Goal: Transaction & Acquisition: Book appointment/travel/reservation

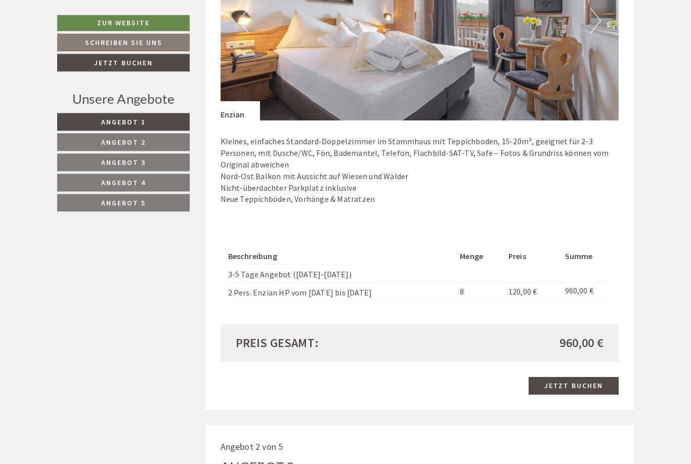
scroll to position [742, 0]
click at [579, 382] on link "Jetzt buchen" at bounding box center [573, 386] width 90 height 18
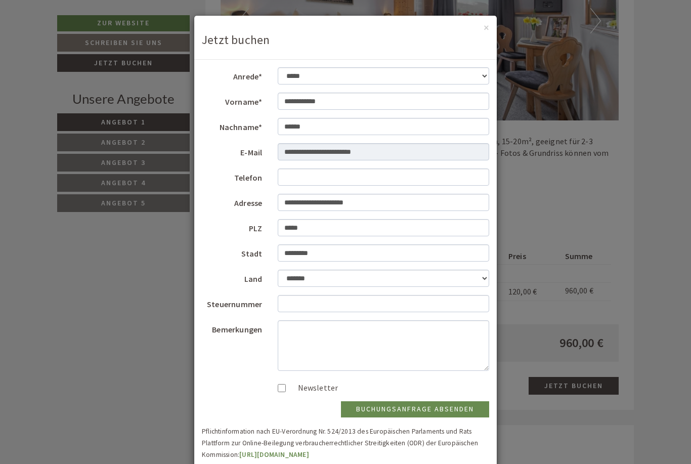
click at [484, 30] on button "×" at bounding box center [486, 27] width 6 height 11
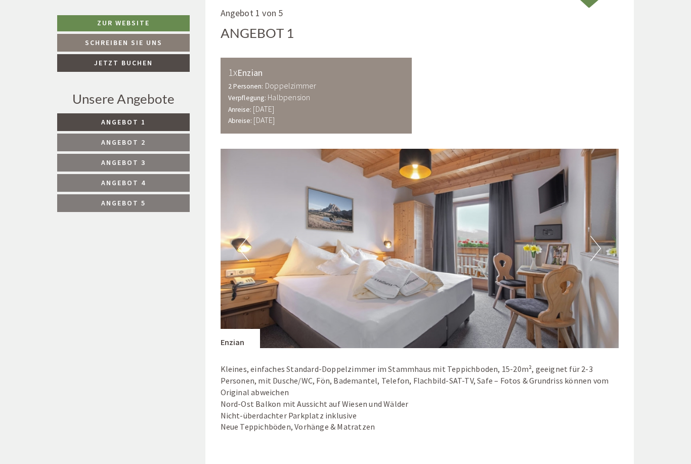
scroll to position [504, 0]
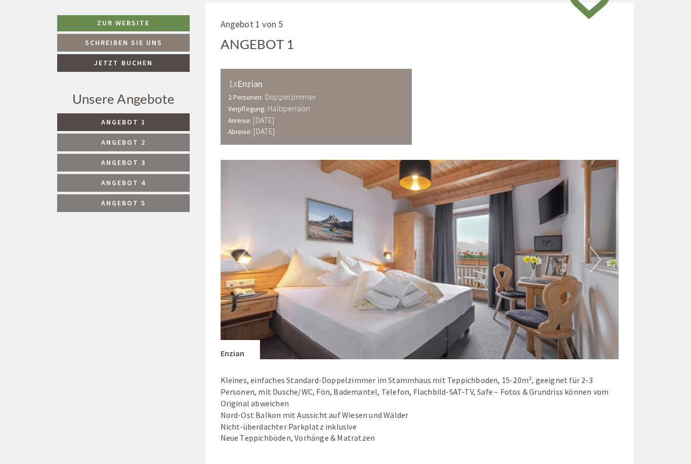
click at [595, 256] on button "Next" at bounding box center [595, 259] width 11 height 25
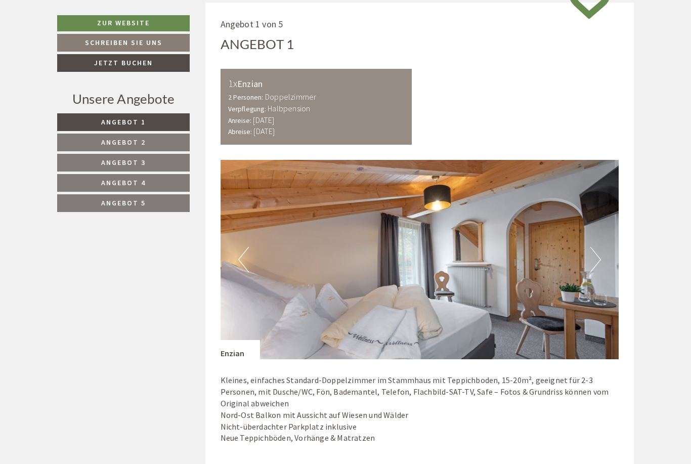
click at [600, 259] on button "Next" at bounding box center [595, 259] width 11 height 25
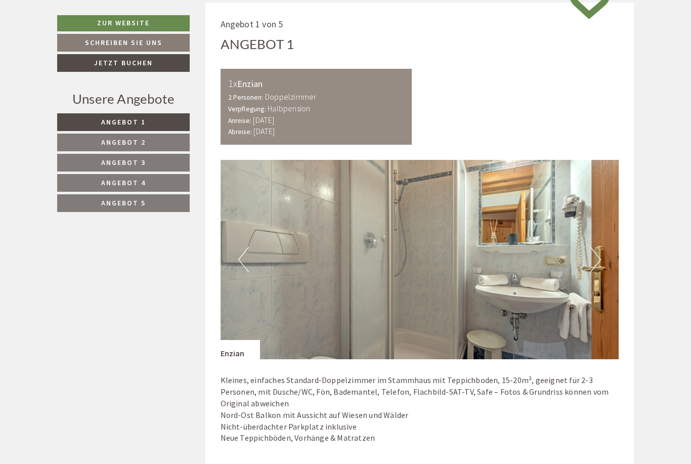
click at [598, 261] on button "Next" at bounding box center [595, 259] width 11 height 25
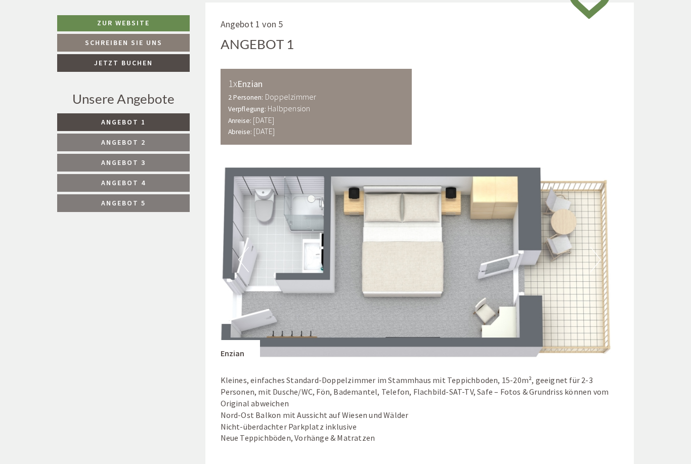
click at [598, 258] on button "Next" at bounding box center [595, 259] width 11 height 25
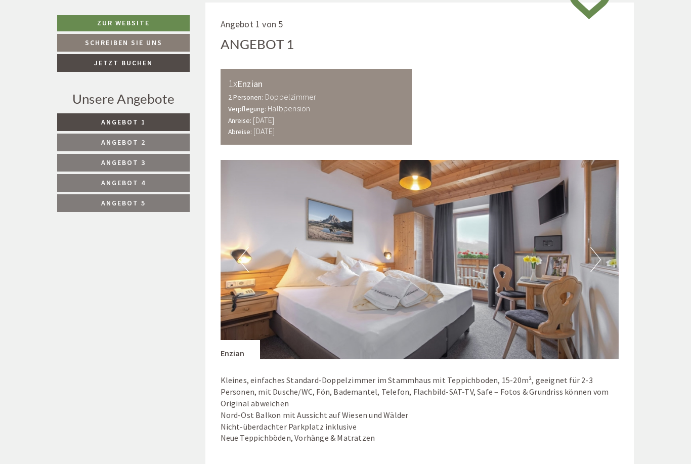
click at [595, 265] on button "Next" at bounding box center [595, 259] width 11 height 25
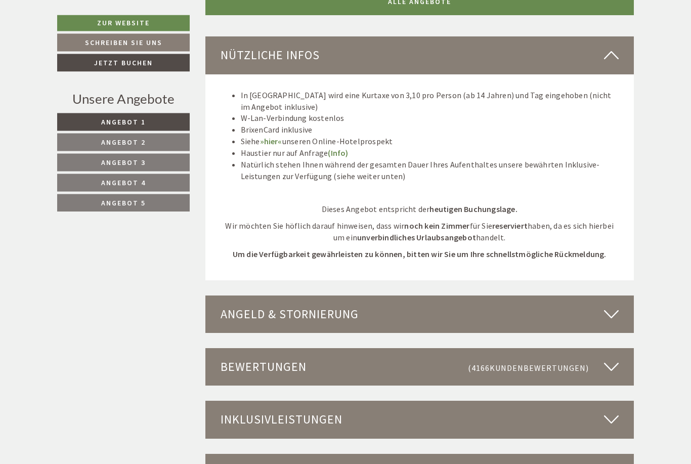
scroll to position [2500, 0]
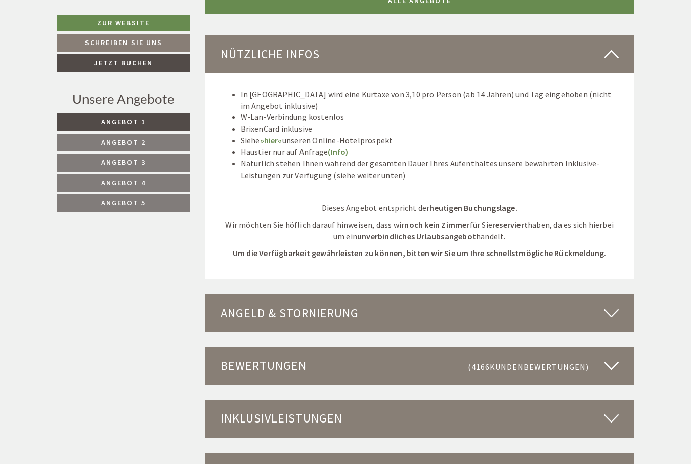
click at [326, 399] on div "Inklusivleistungen" at bounding box center [419, 417] width 429 height 37
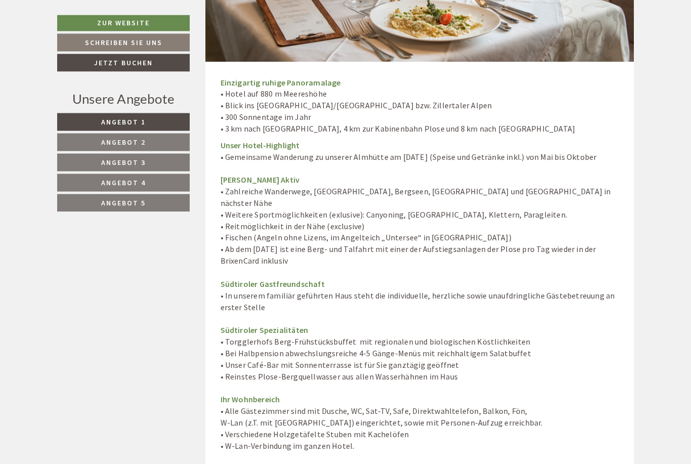
scroll to position [3090, 0]
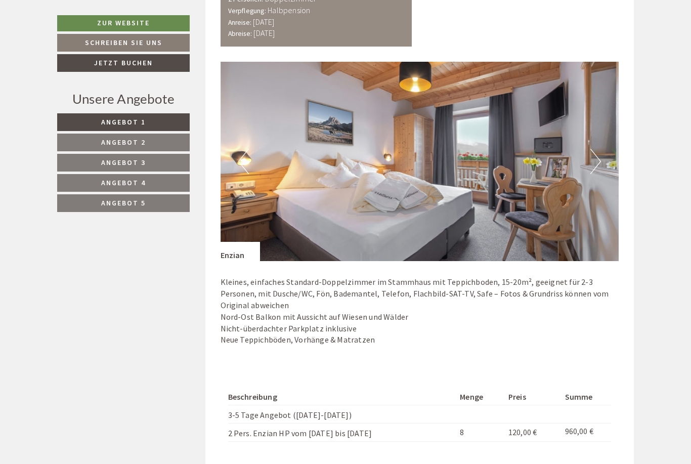
scroll to position [601, 0]
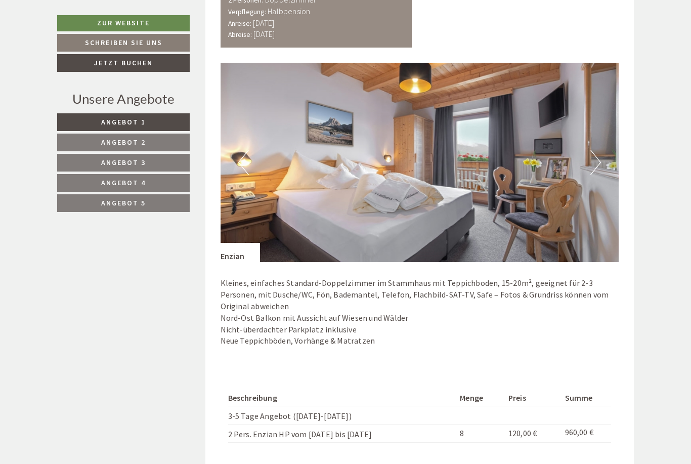
click at [595, 160] on button "Next" at bounding box center [595, 162] width 11 height 25
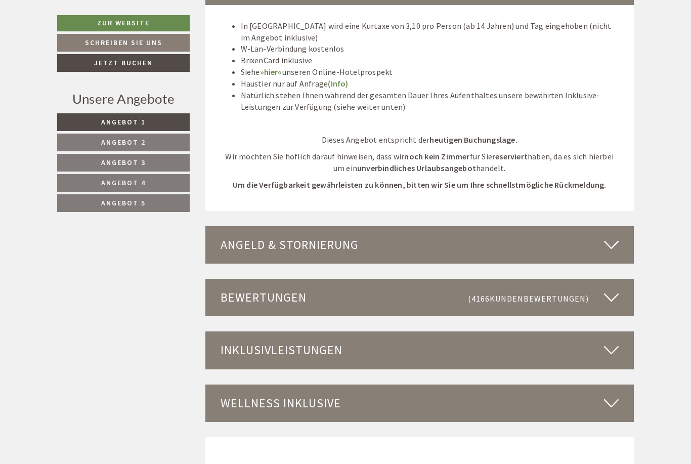
scroll to position [2567, 0]
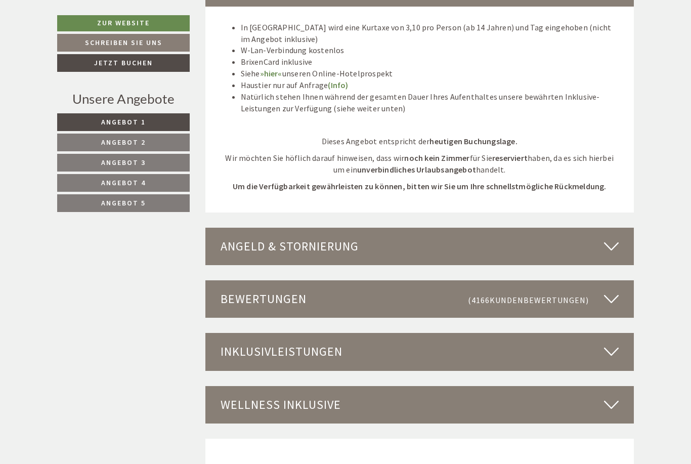
click at [614, 396] on icon at bounding box center [611, 404] width 15 height 17
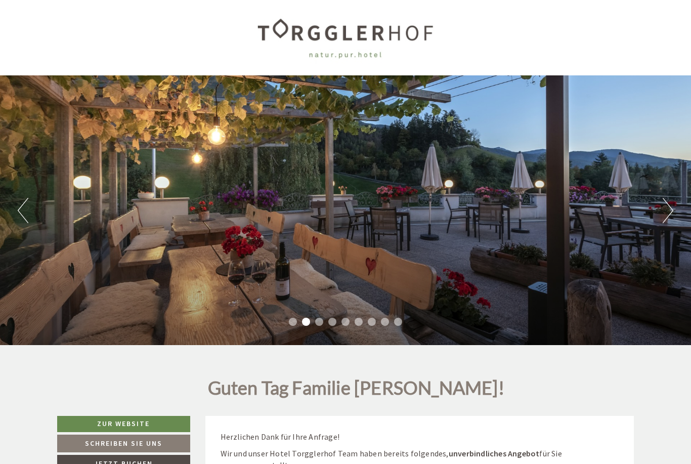
scroll to position [4, 0]
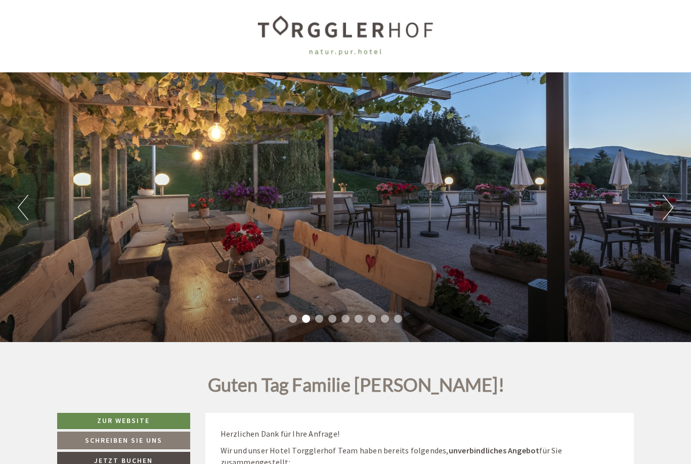
click at [668, 208] on button "Next" at bounding box center [667, 207] width 11 height 25
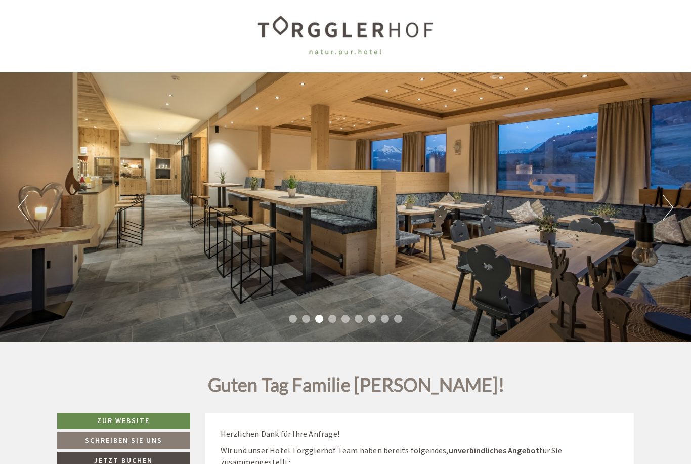
click at [672, 204] on button "Next" at bounding box center [667, 207] width 11 height 25
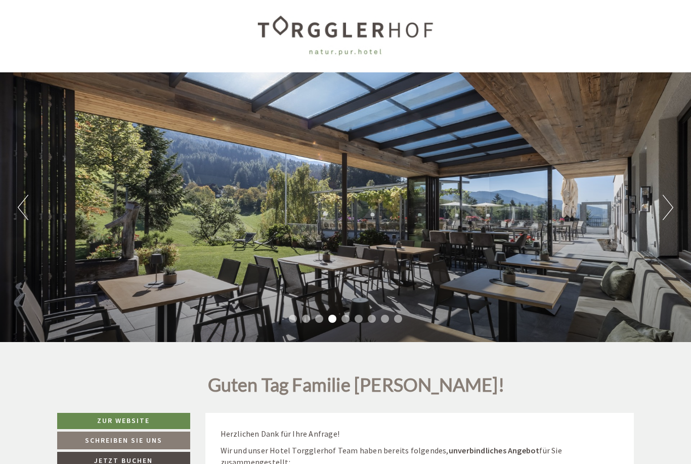
click at [666, 210] on button "Next" at bounding box center [667, 207] width 11 height 25
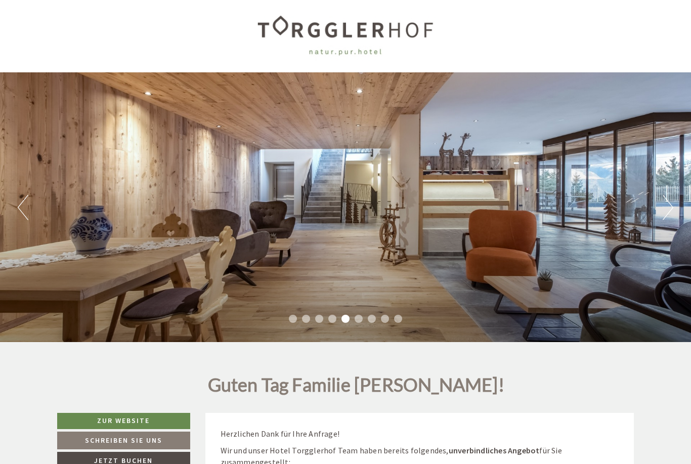
click at [669, 212] on button "Next" at bounding box center [667, 207] width 11 height 25
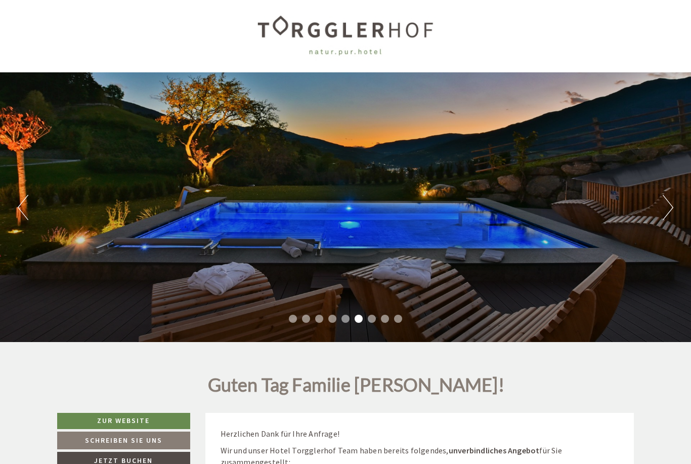
click at [671, 209] on button "Next" at bounding box center [667, 207] width 11 height 25
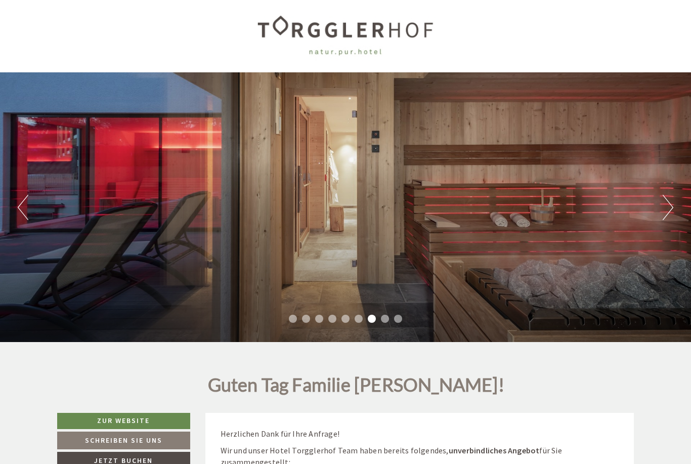
click at [672, 209] on button "Next" at bounding box center [667, 207] width 11 height 25
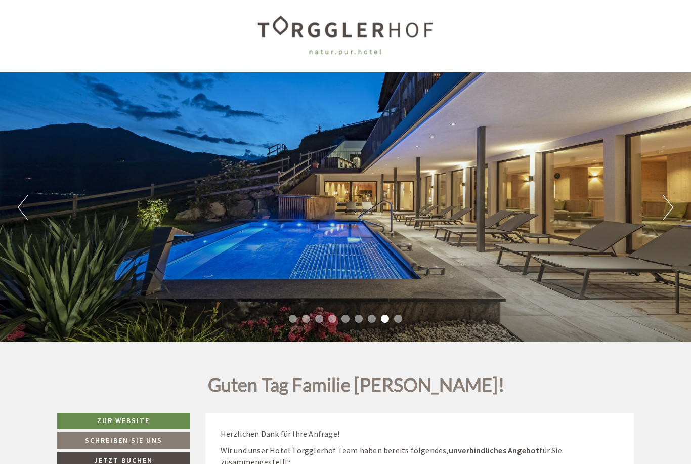
click at [671, 202] on button "Next" at bounding box center [667, 207] width 11 height 25
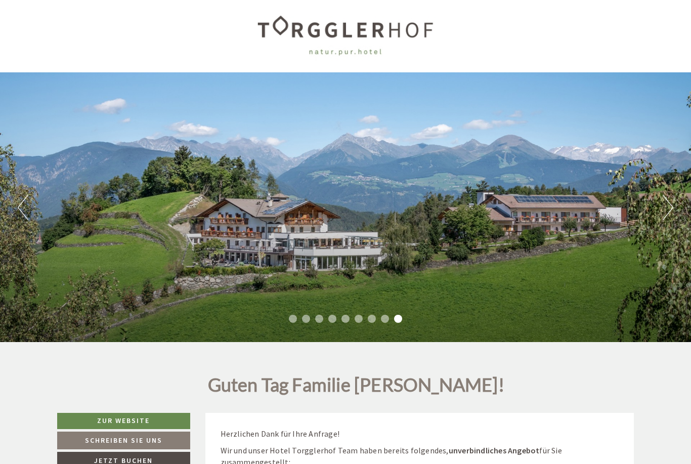
click at [672, 209] on button "Next" at bounding box center [667, 207] width 11 height 25
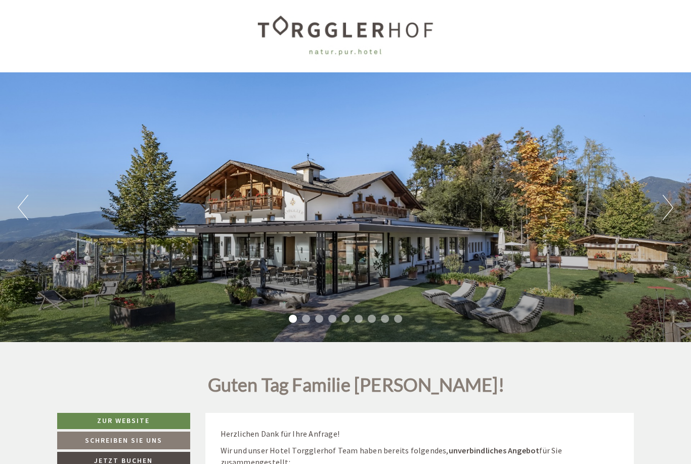
click at [670, 210] on button "Next" at bounding box center [667, 207] width 11 height 25
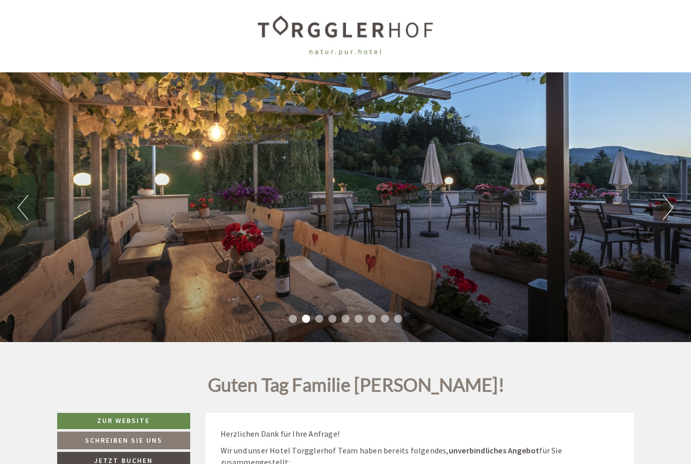
click at [671, 204] on button "Next" at bounding box center [667, 207] width 11 height 25
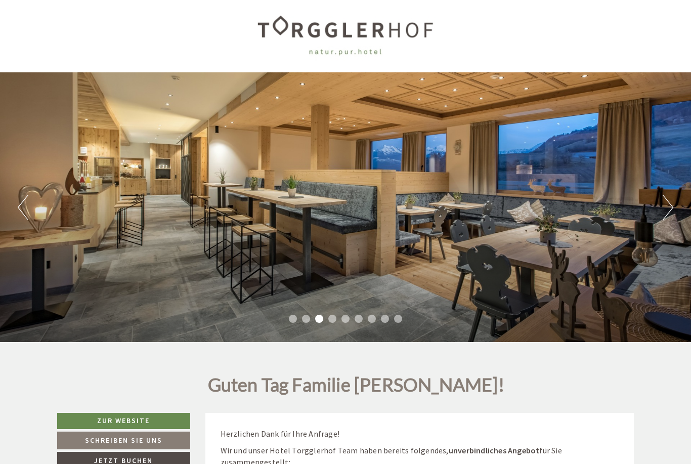
click at [672, 202] on button "Next" at bounding box center [667, 207] width 11 height 25
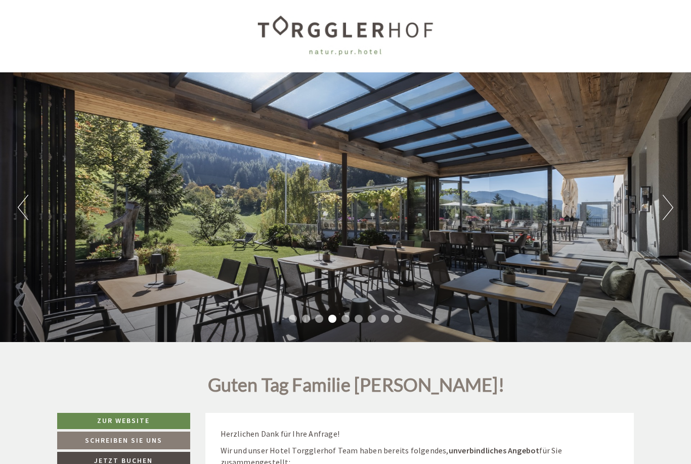
click at [670, 209] on button "Next" at bounding box center [667, 207] width 11 height 25
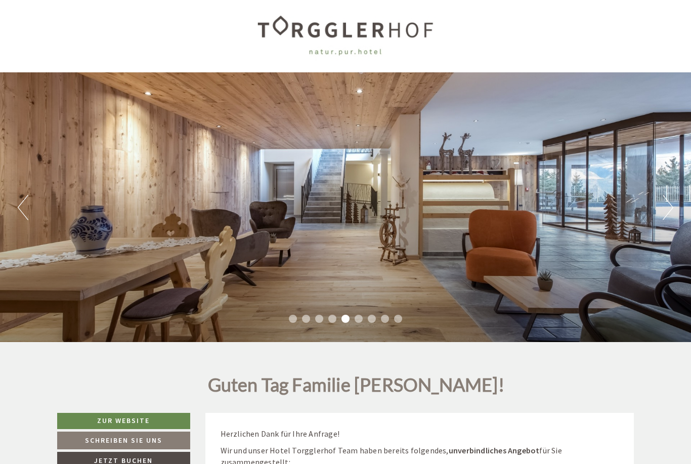
click at [671, 207] on button "Next" at bounding box center [667, 207] width 11 height 25
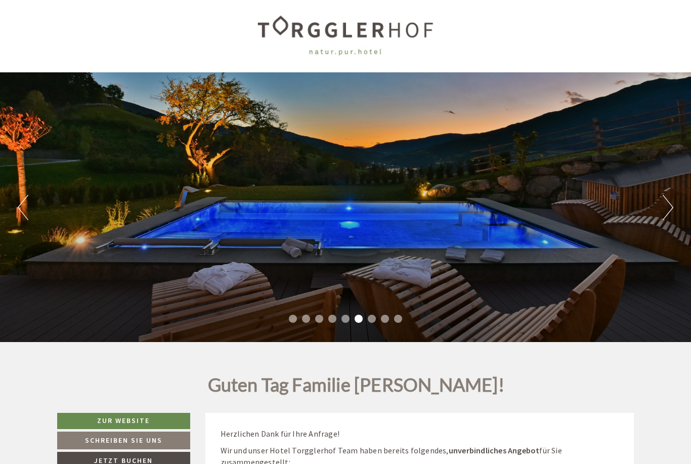
click at [671, 202] on button "Next" at bounding box center [667, 207] width 11 height 25
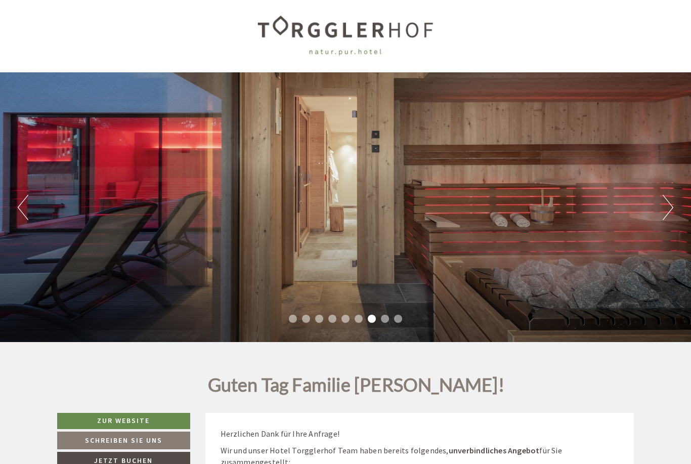
click at [672, 204] on button "Next" at bounding box center [667, 207] width 11 height 25
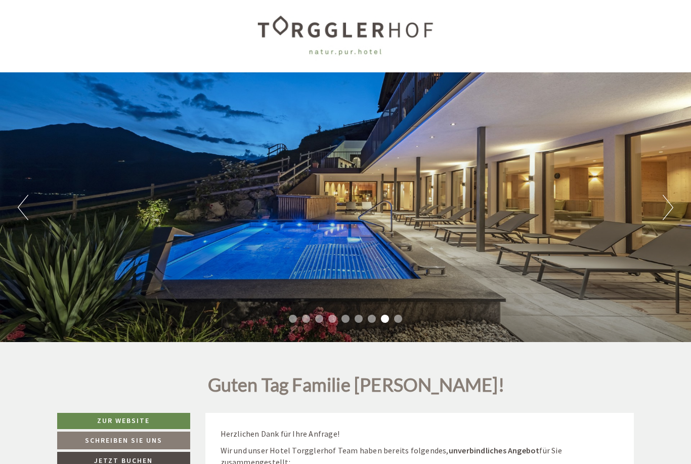
click at [679, 205] on div "Previous Next 1 2 3 4 5 6 7 8 9" at bounding box center [345, 206] width 691 height 269
click at [664, 208] on button "Next" at bounding box center [667, 207] width 11 height 25
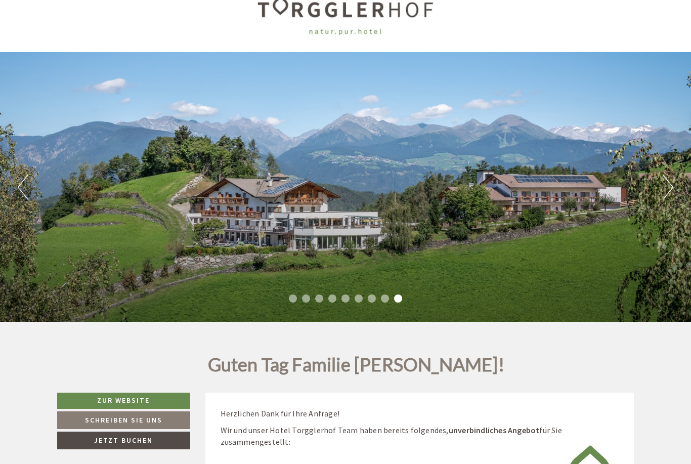
scroll to position [0, 0]
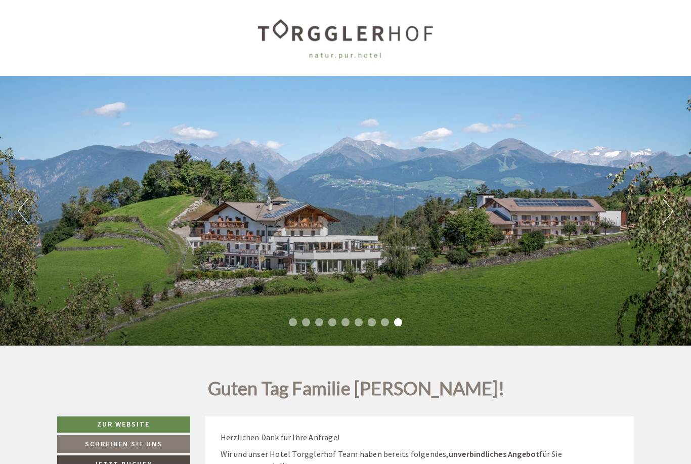
click at [333, 40] on div at bounding box center [345, 38] width 566 height 66
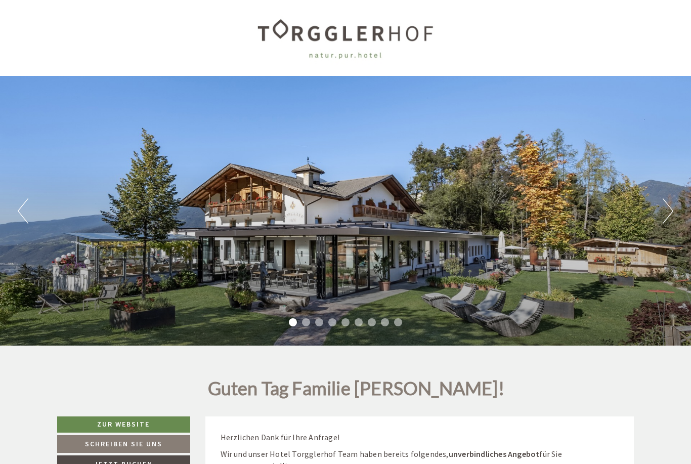
click at [392, 28] on div at bounding box center [345, 38] width 566 height 66
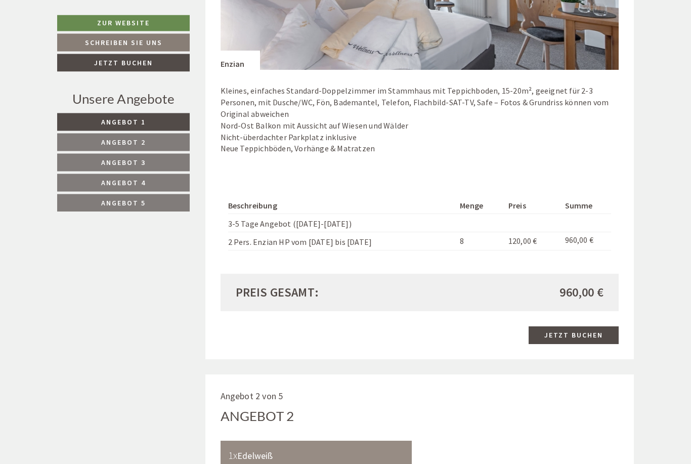
scroll to position [793, 0]
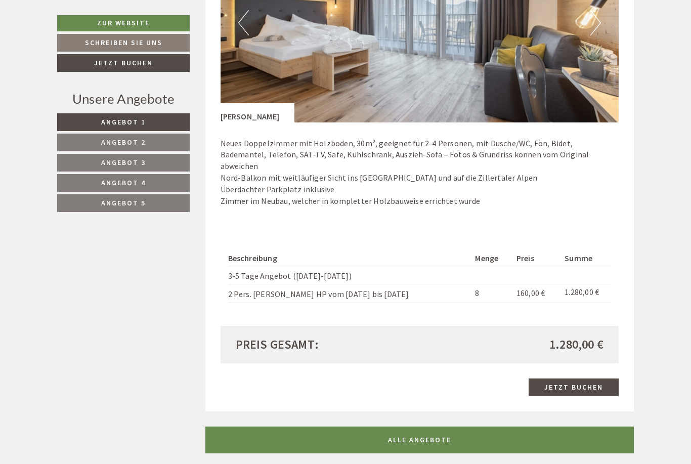
click at [242, 426] on link "ALLE ANGEBOTE" at bounding box center [419, 439] width 429 height 27
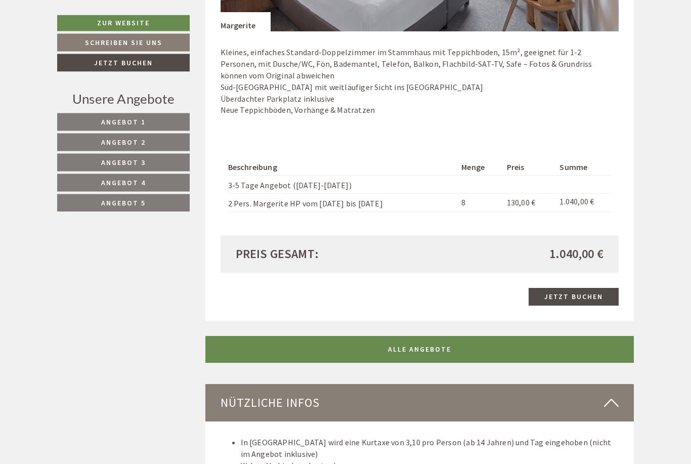
scroll to position [3450, 0]
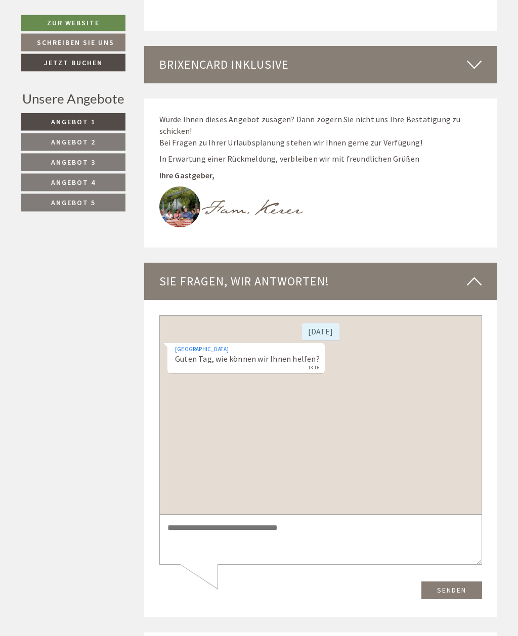
scroll to position [3117, 0]
click at [241, 524] on textarea at bounding box center [320, 540] width 323 height 51
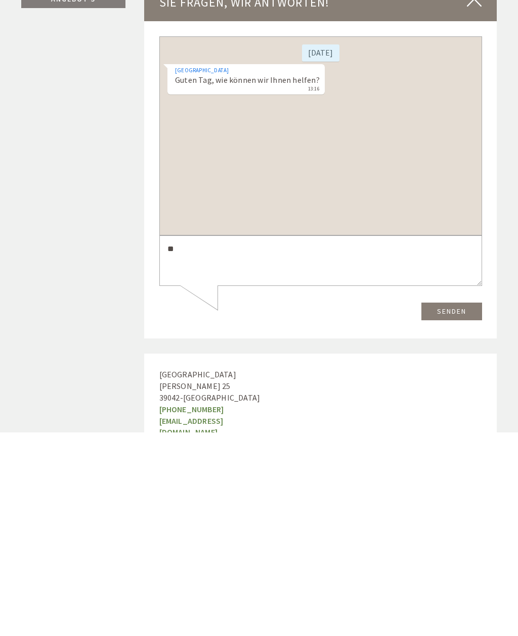
type textarea "*"
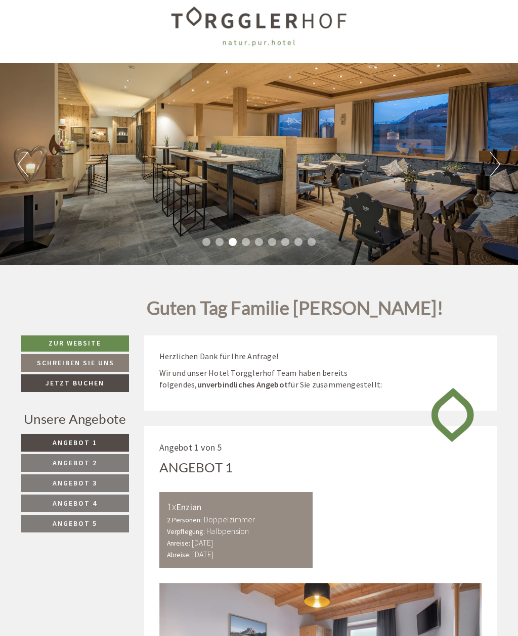
scroll to position [0, 0]
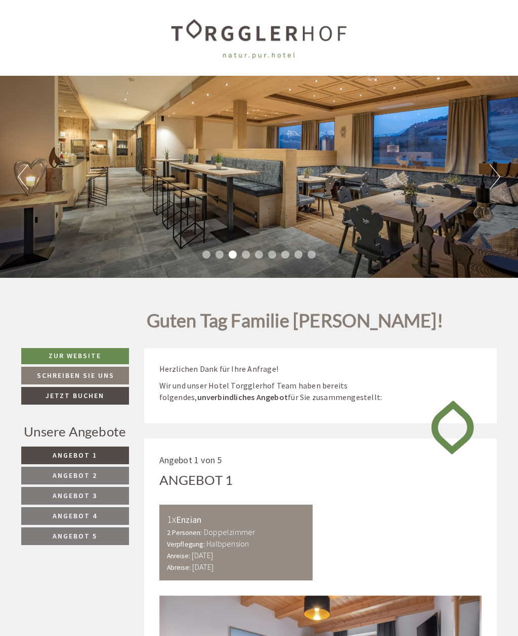
click at [263, 34] on div at bounding box center [258, 38] width 465 height 66
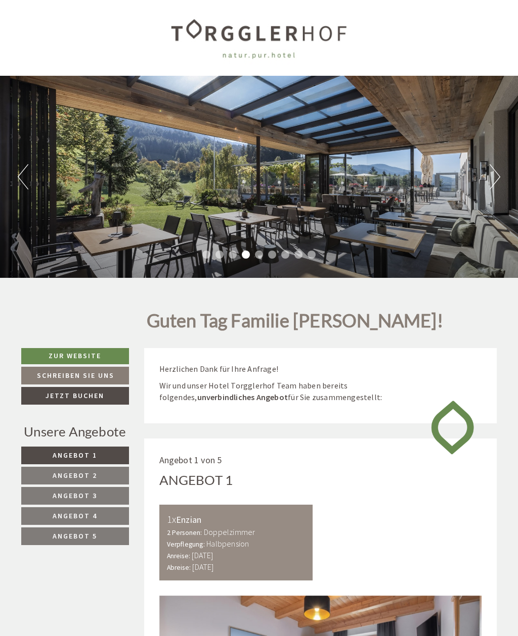
click at [264, 39] on div at bounding box center [258, 38] width 465 height 66
click at [100, 358] on link "Zur Website" at bounding box center [75, 356] width 108 height 16
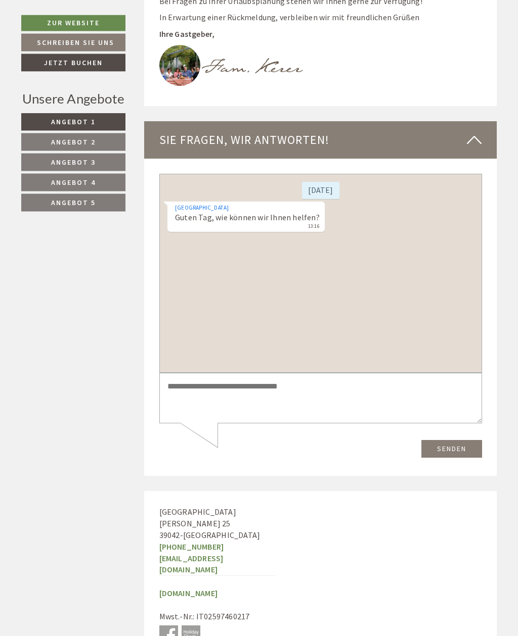
scroll to position [3256, 0]
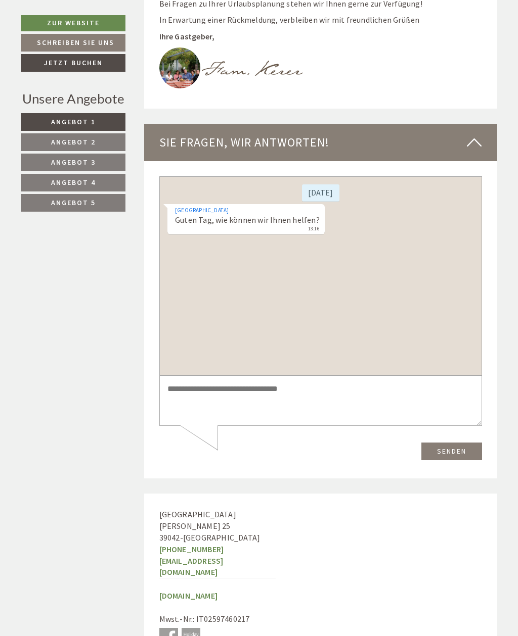
click at [226, 386] on textarea at bounding box center [320, 401] width 323 height 51
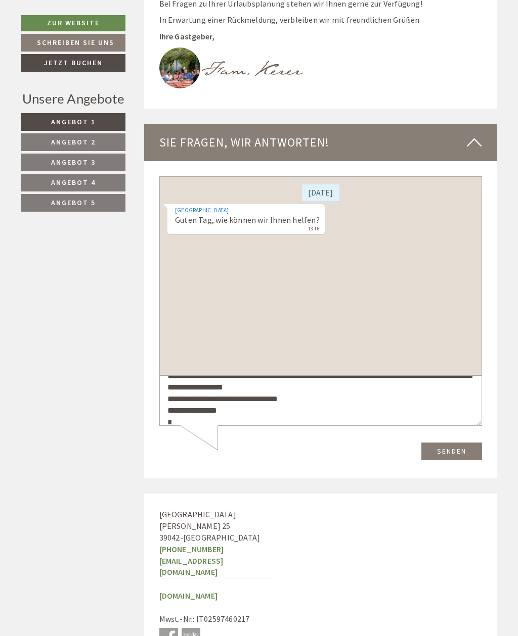
scroll to position [24, 0]
type textarea "**********"
click at [469, 454] on button "Senden" at bounding box center [451, 452] width 61 height 18
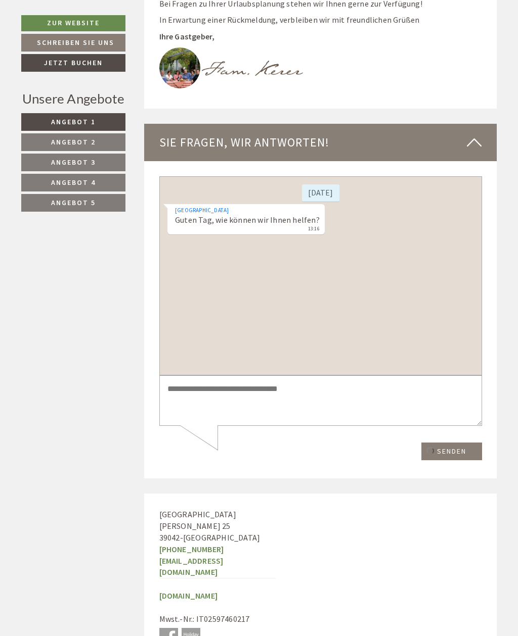
scroll to position [0, 0]
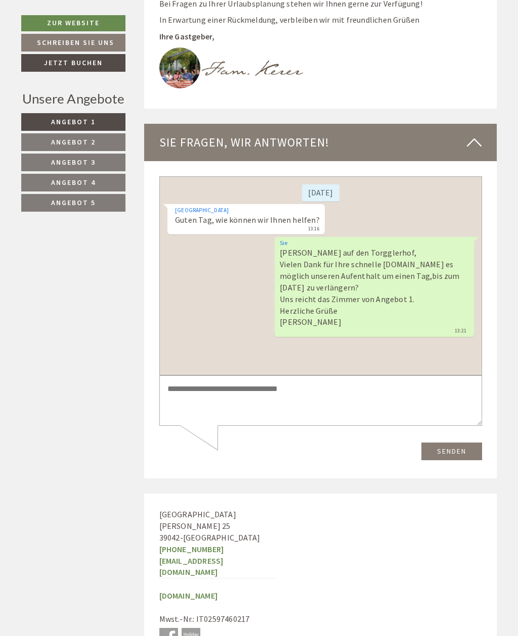
click at [99, 62] on link "Jetzt buchen" at bounding box center [73, 63] width 104 height 18
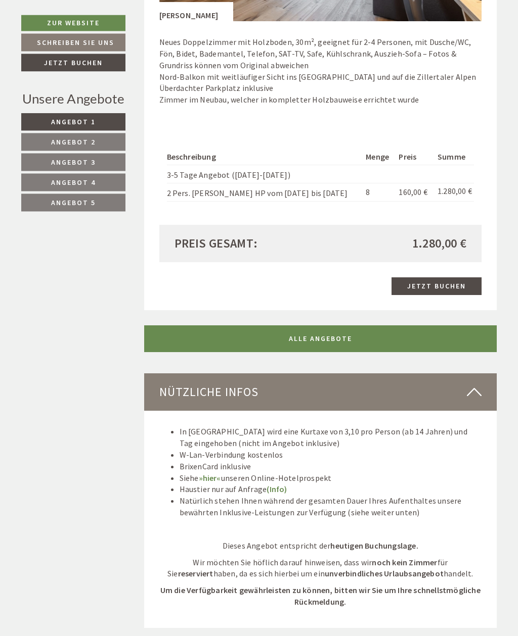
scroll to position [437, 0]
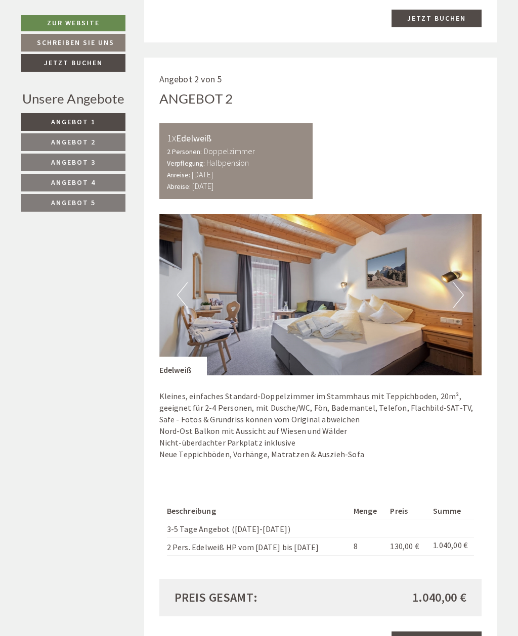
click at [100, 186] on link "Angebot 4" at bounding box center [73, 183] width 104 height 18
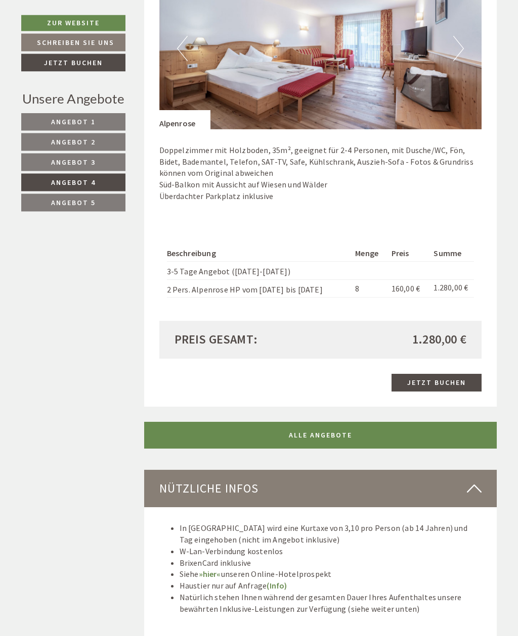
scroll to position [611, 0]
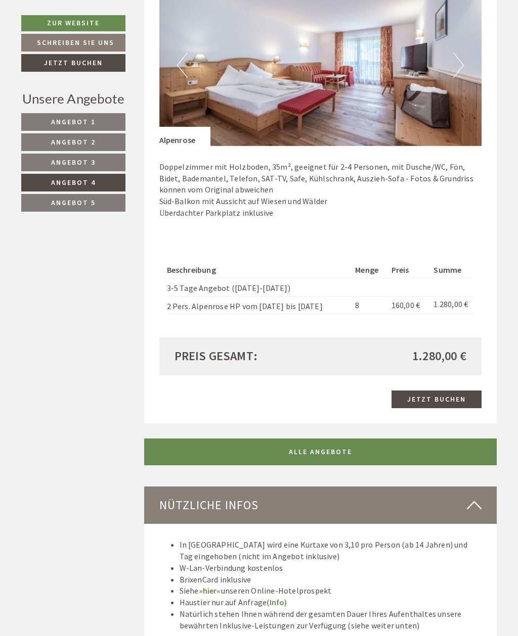
click at [104, 202] on link "Angebot 5" at bounding box center [73, 203] width 104 height 18
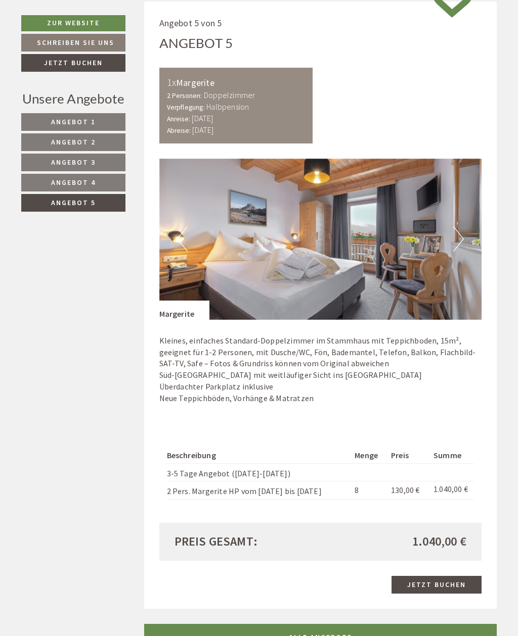
click at [459, 238] on button "Next" at bounding box center [458, 238] width 11 height 25
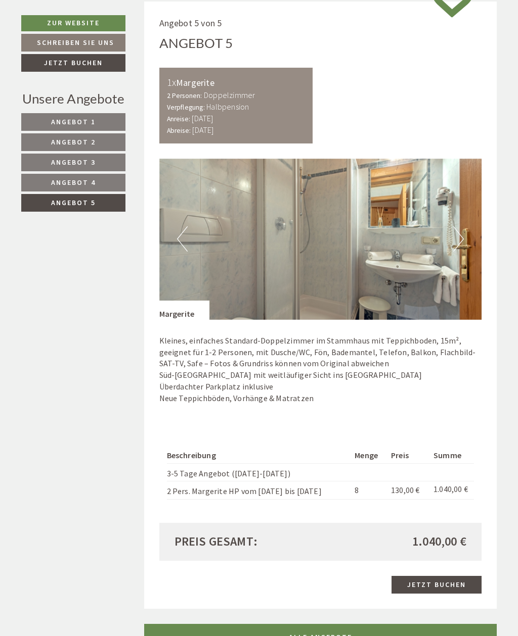
click at [458, 239] on button "Next" at bounding box center [458, 238] width 11 height 25
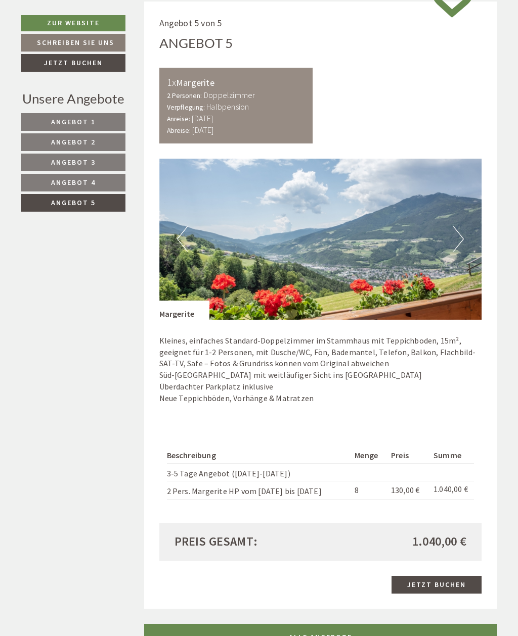
click at [461, 235] on button "Next" at bounding box center [458, 238] width 11 height 25
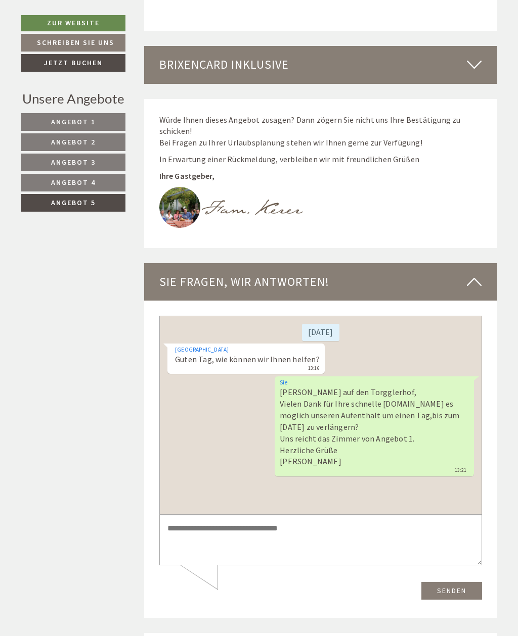
scroll to position [1871, 0]
click at [223, 532] on textarea at bounding box center [320, 541] width 323 height 51
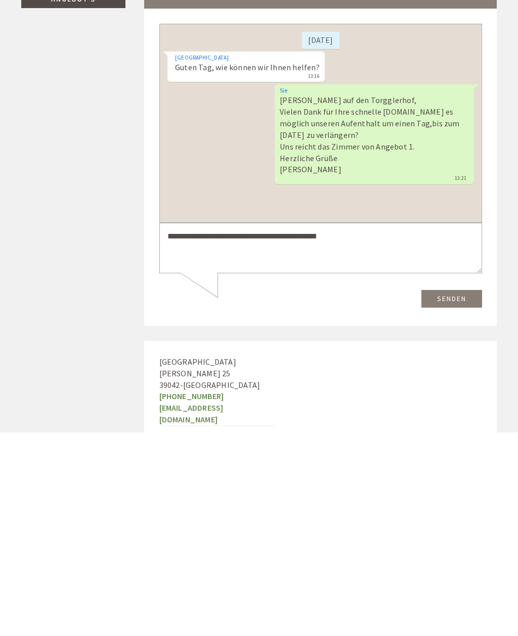
type textarea "**********"
click at [467, 300] on button "Senden" at bounding box center [451, 299] width 61 height 18
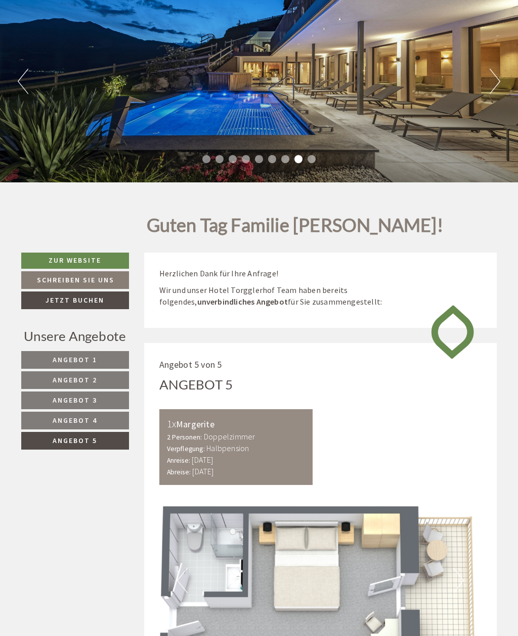
scroll to position [0, 0]
